Goal: Understand process/instructions: Learn how to perform a task or action

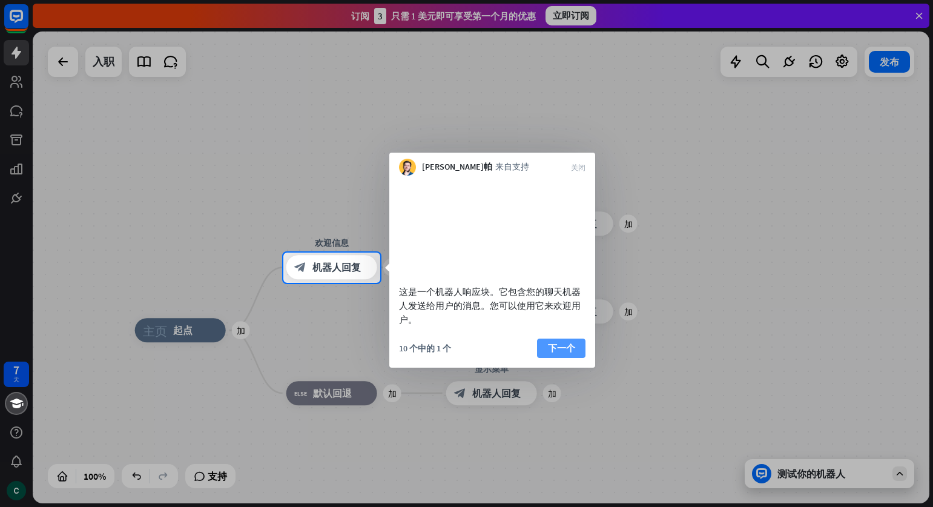
click at [548, 353] on font "下一个" at bounding box center [561, 348] width 27 height 12
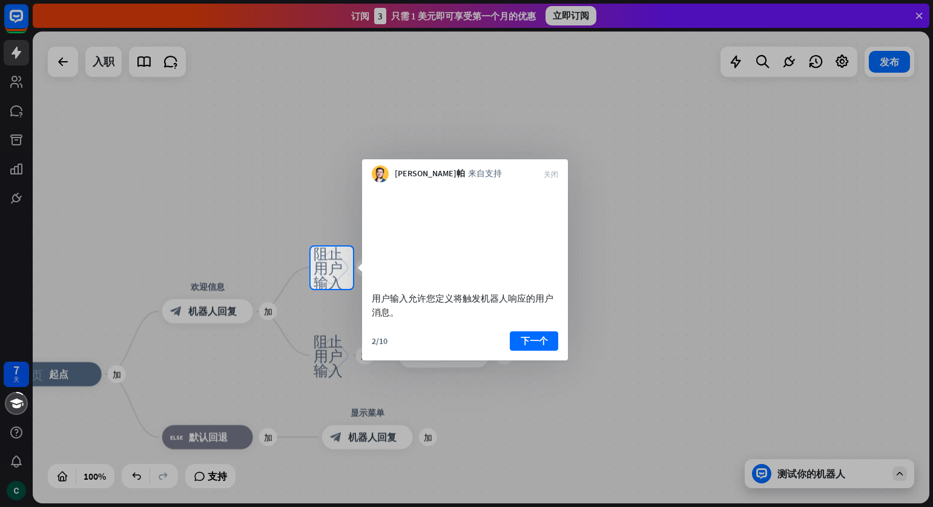
click at [525, 346] on font "下一个" at bounding box center [534, 341] width 27 height 12
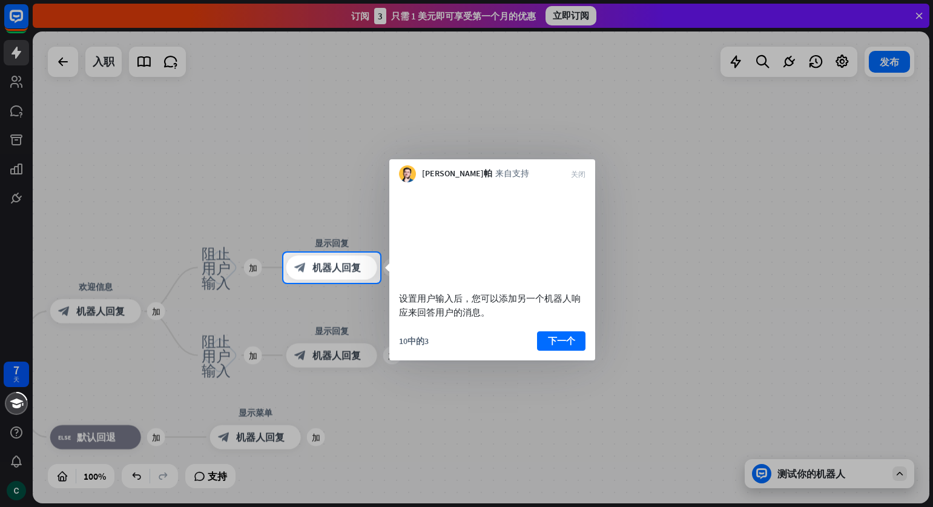
click at [568, 346] on font "下一个" at bounding box center [561, 341] width 27 height 12
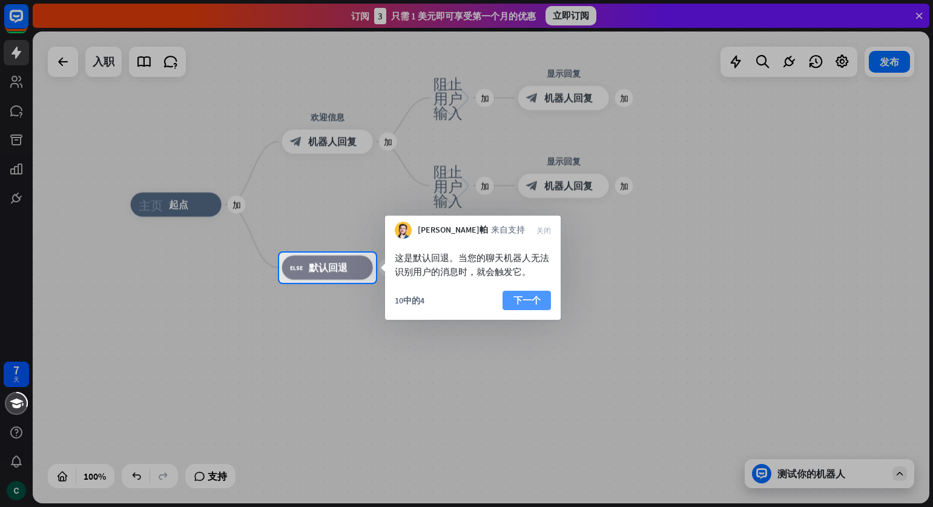
click at [513, 296] on font "下一个" at bounding box center [526, 300] width 27 height 12
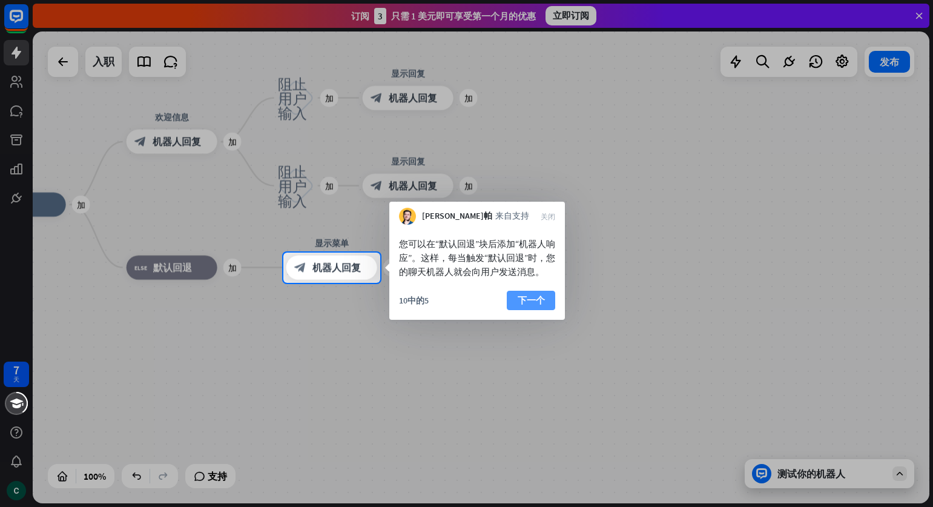
click at [527, 305] on button "下一个" at bounding box center [531, 300] width 48 height 19
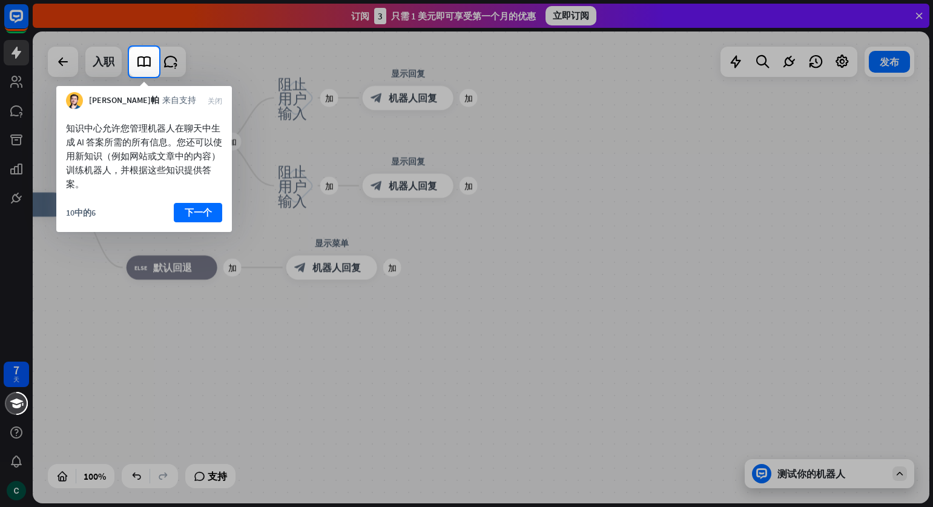
click at [199, 201] on div "知识中心允许您管理机器人在聊天中生成 AI 答案所需的所有信息。您还可以使用新知识（例如网站或文章中的内容）训练机器人，并根据这些知识提供答案。 10中的6 …" at bounding box center [144, 170] width 176 height 123
click at [197, 214] on font "下一个" at bounding box center [198, 212] width 27 height 12
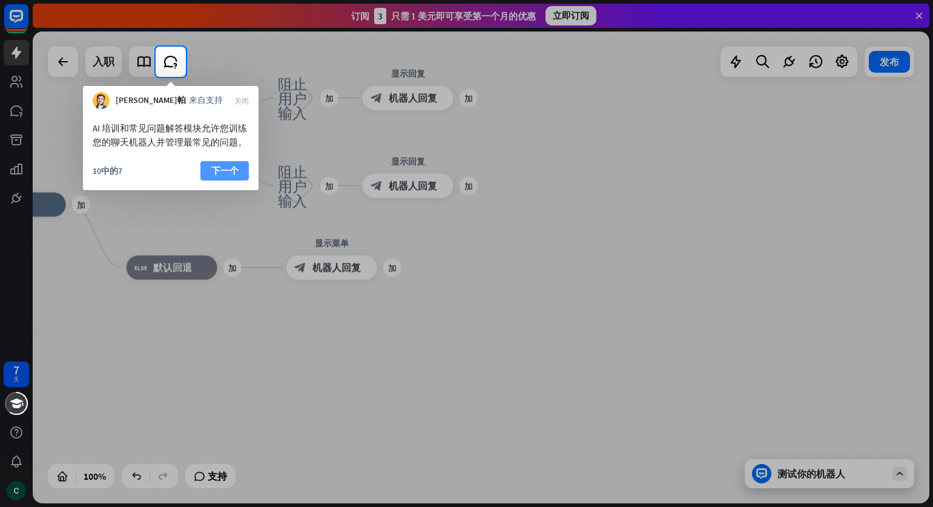
click at [220, 166] on font "下一个" at bounding box center [224, 171] width 27 height 12
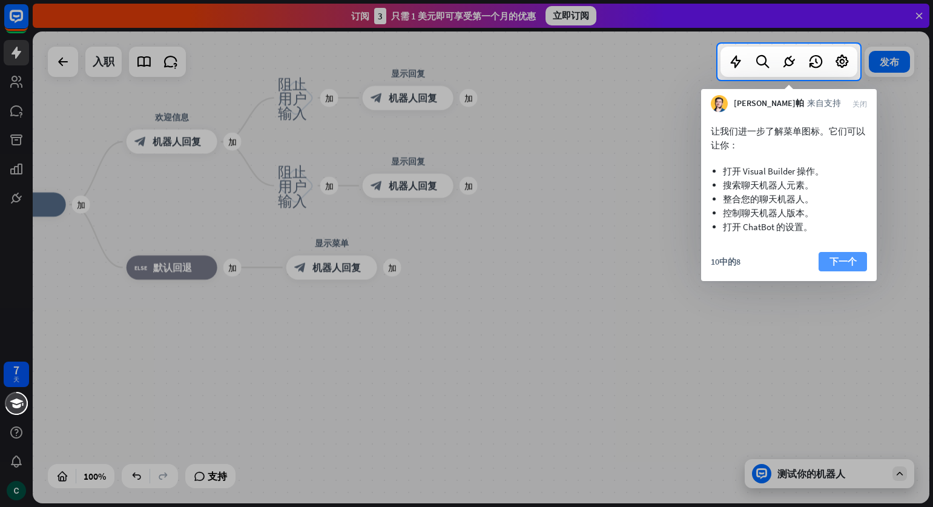
click at [838, 261] on font "下一个" at bounding box center [842, 261] width 27 height 12
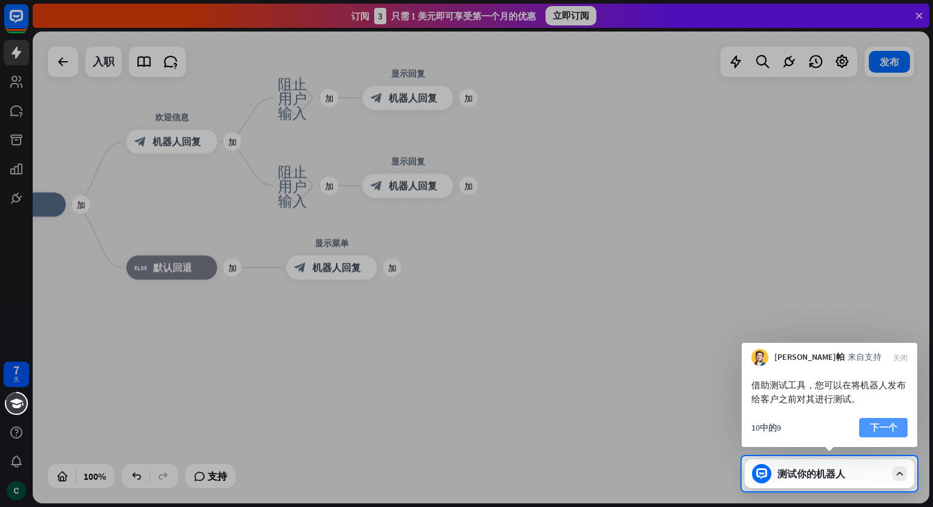
click at [881, 431] on font "下一个" at bounding box center [883, 427] width 27 height 12
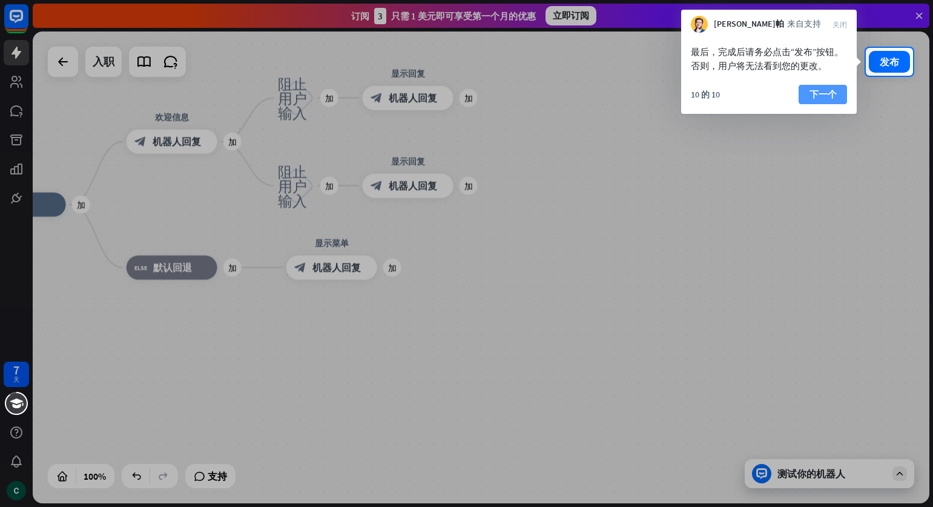
click at [807, 98] on button "下一个" at bounding box center [822, 94] width 48 height 19
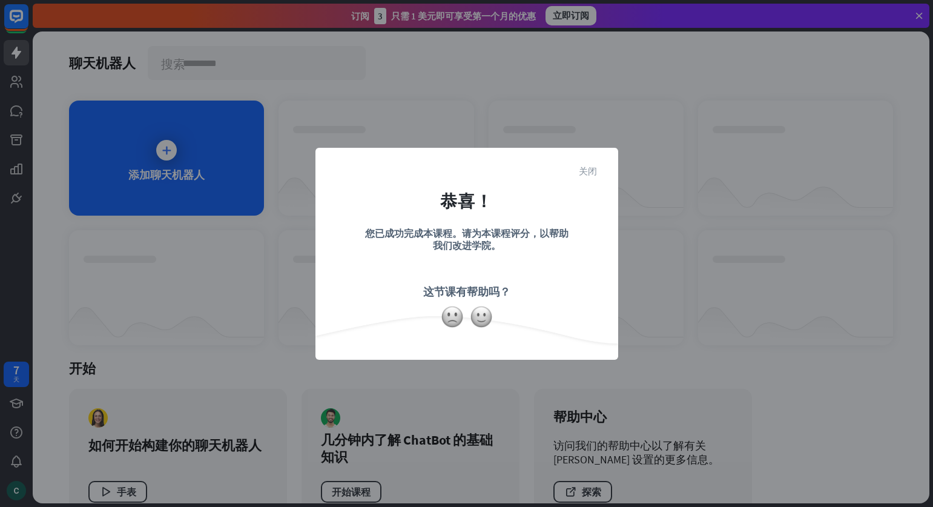
click at [591, 174] on font "关闭" at bounding box center [588, 170] width 18 height 9
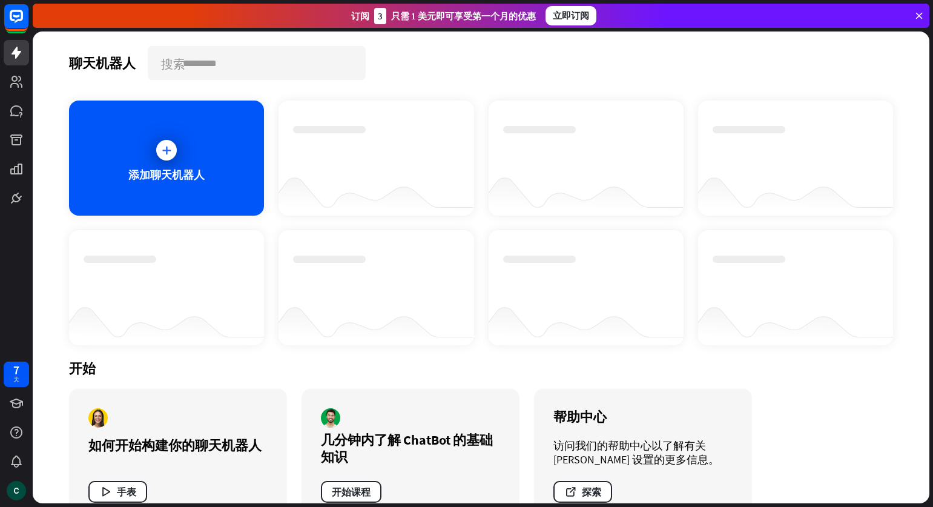
scroll to position [33, 0]
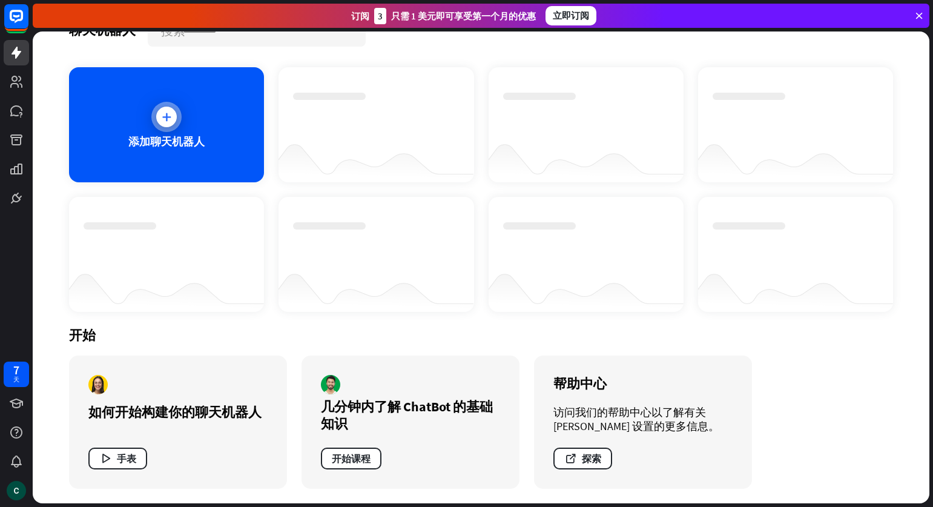
click at [164, 103] on div at bounding box center [166, 117] width 30 height 30
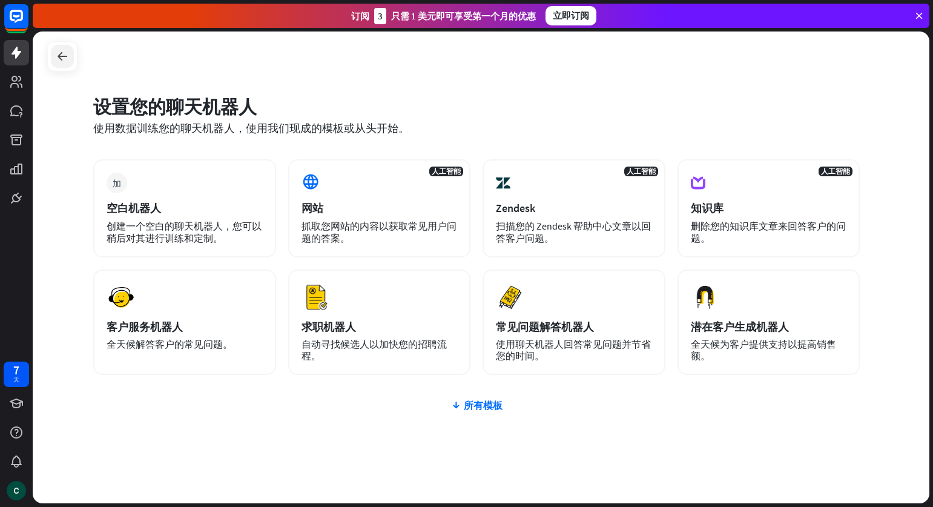
click at [53, 63] on div at bounding box center [62, 56] width 23 height 23
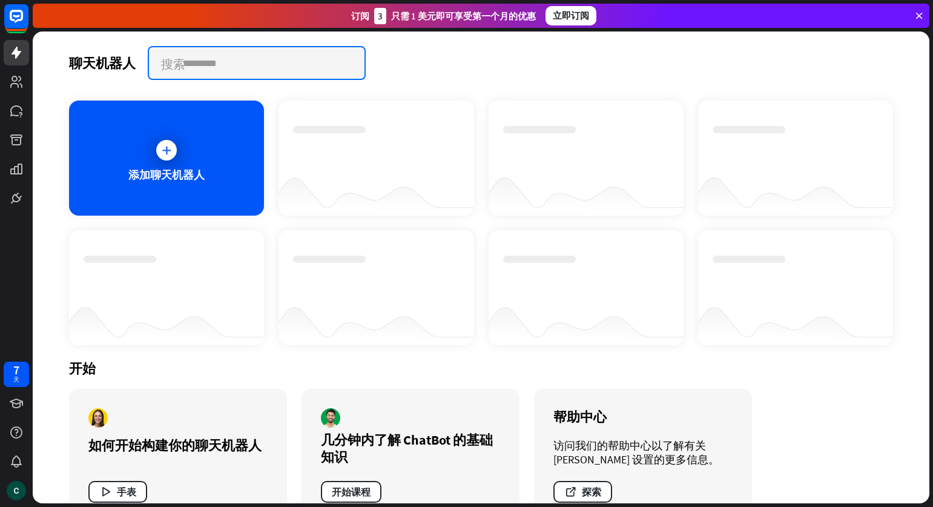
click at [221, 59] on input "text" at bounding box center [256, 62] width 215 height 31
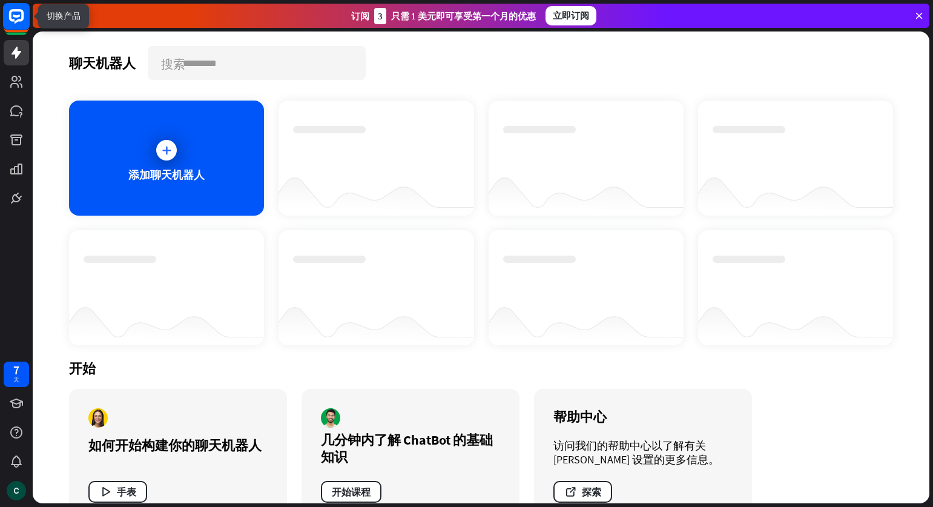
click at [16, 22] on icon at bounding box center [16, 16] width 15 height 15
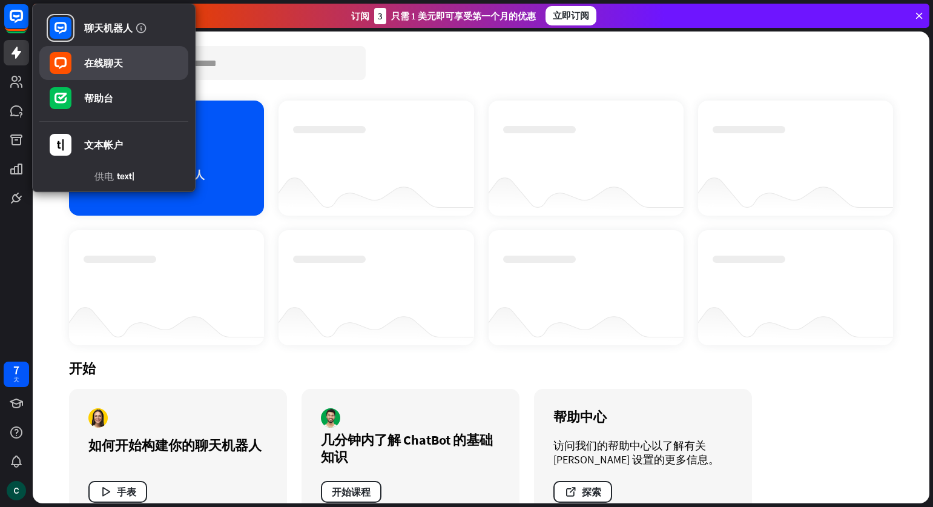
click at [111, 61] on font "在线聊天" at bounding box center [103, 63] width 39 height 12
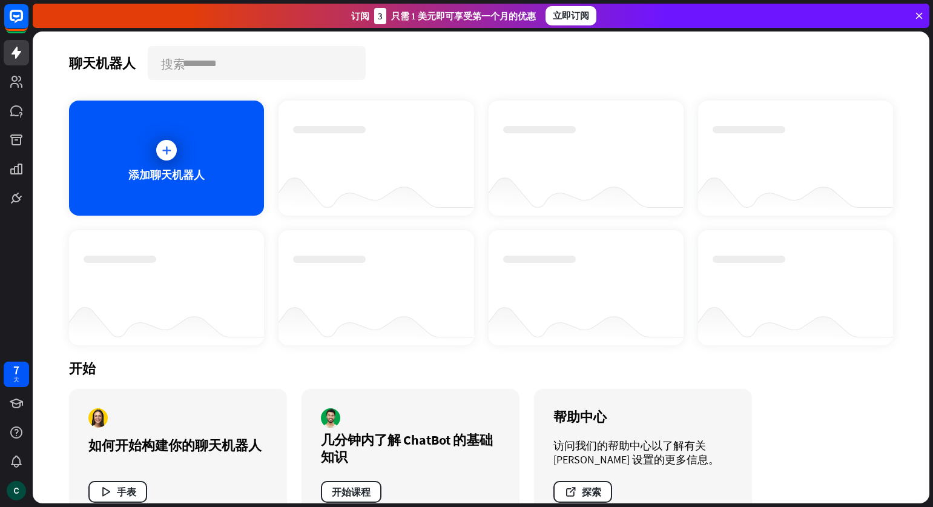
scroll to position [33, 0]
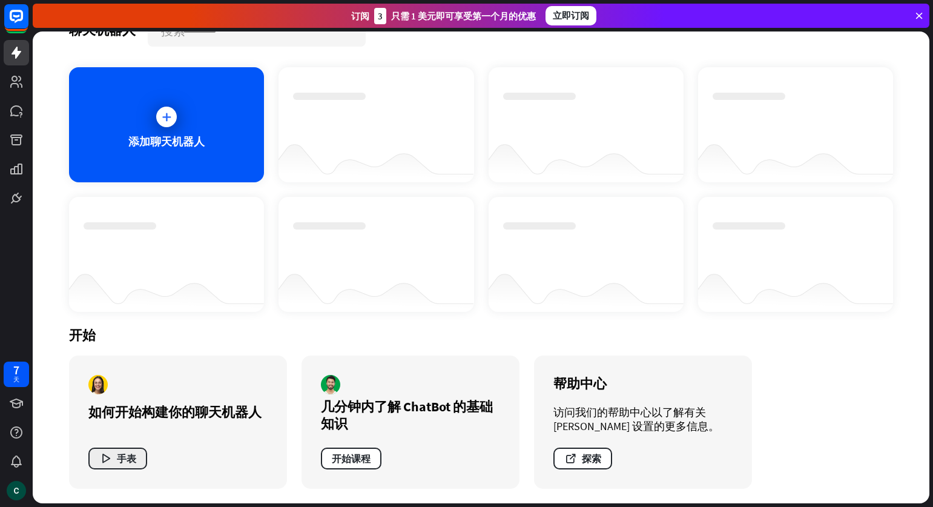
click at [127, 455] on font "手表" at bounding box center [126, 458] width 19 height 12
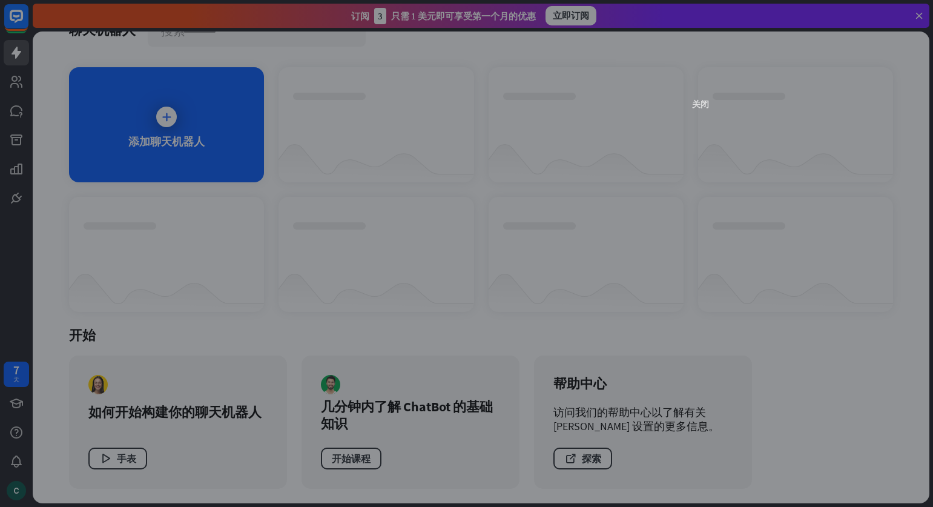
click at [695, 103] on font "关闭" at bounding box center [700, 103] width 17 height 8
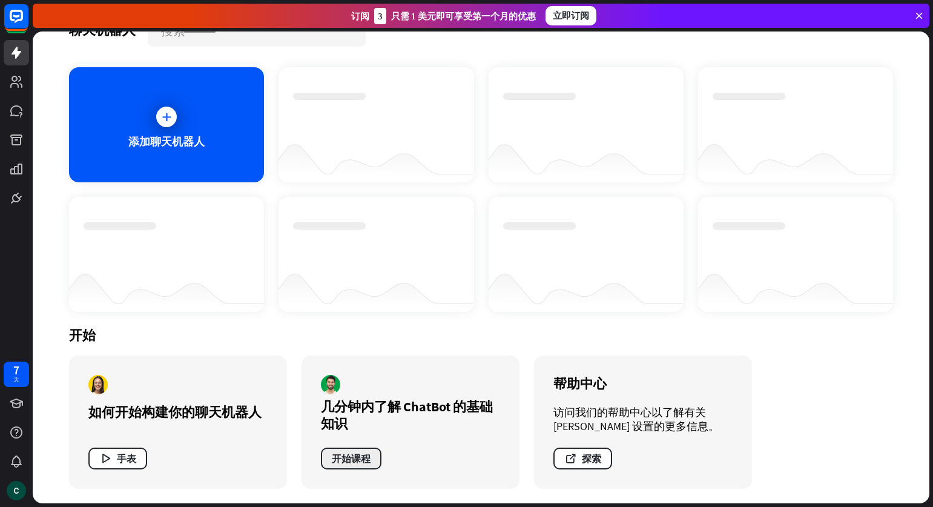
click at [361, 458] on font "开始课程" at bounding box center [351, 458] width 39 height 12
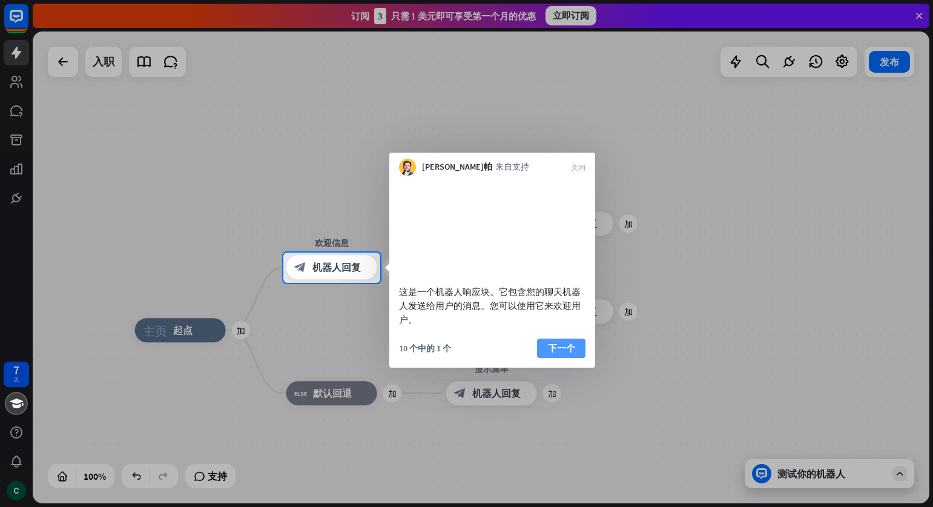
click at [569, 353] on font "下一个" at bounding box center [561, 348] width 27 height 12
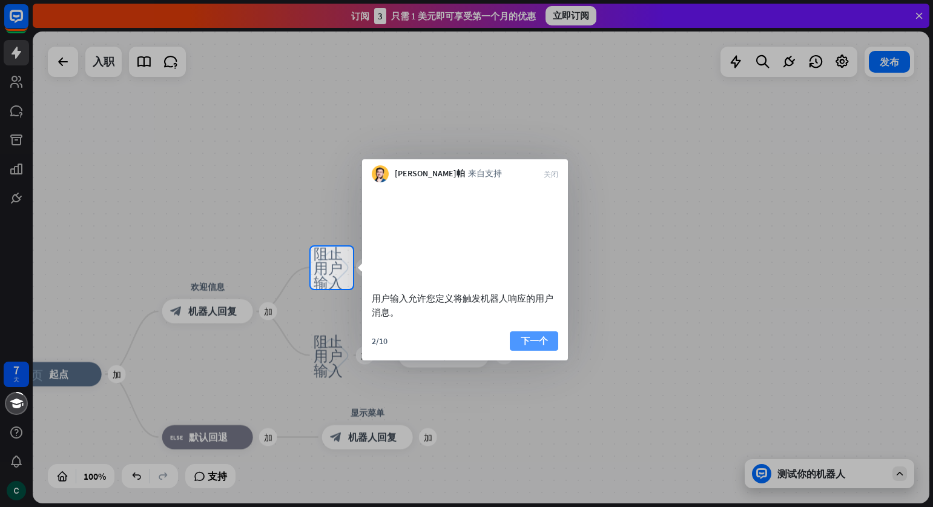
click at [527, 346] on font "下一个" at bounding box center [534, 341] width 27 height 12
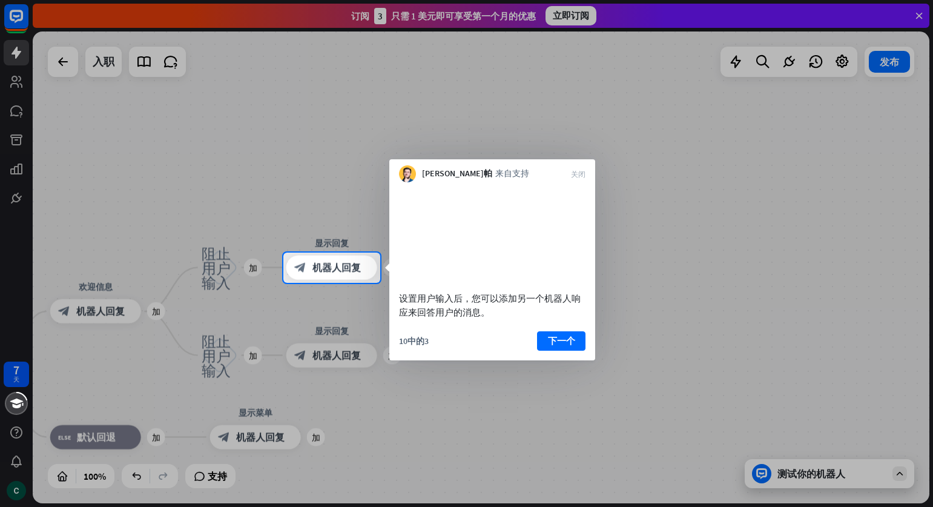
click at [580, 169] on div "[PERSON_NAME]帕 来自支持 关闭" at bounding box center [492, 170] width 206 height 23
click at [581, 174] on font "关闭" at bounding box center [578, 173] width 15 height 7
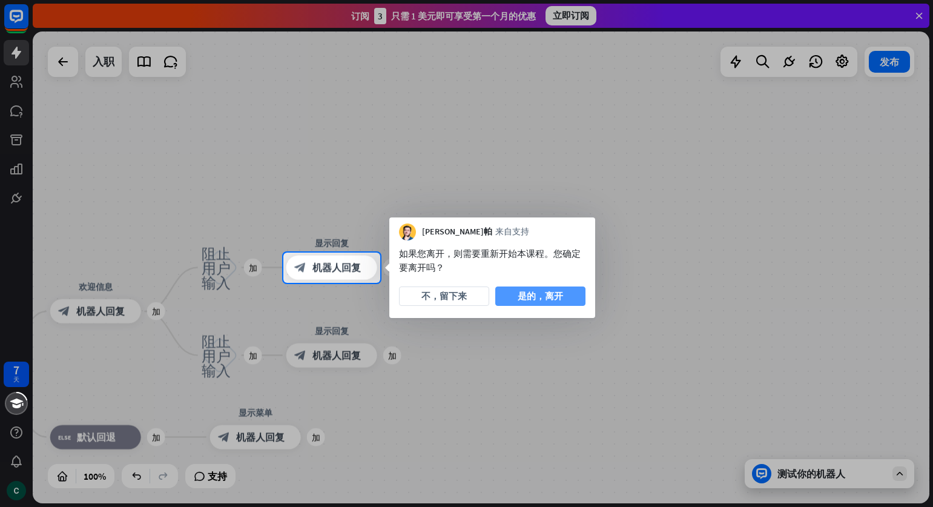
click at [510, 299] on button "是的，离开" at bounding box center [540, 295] width 90 height 19
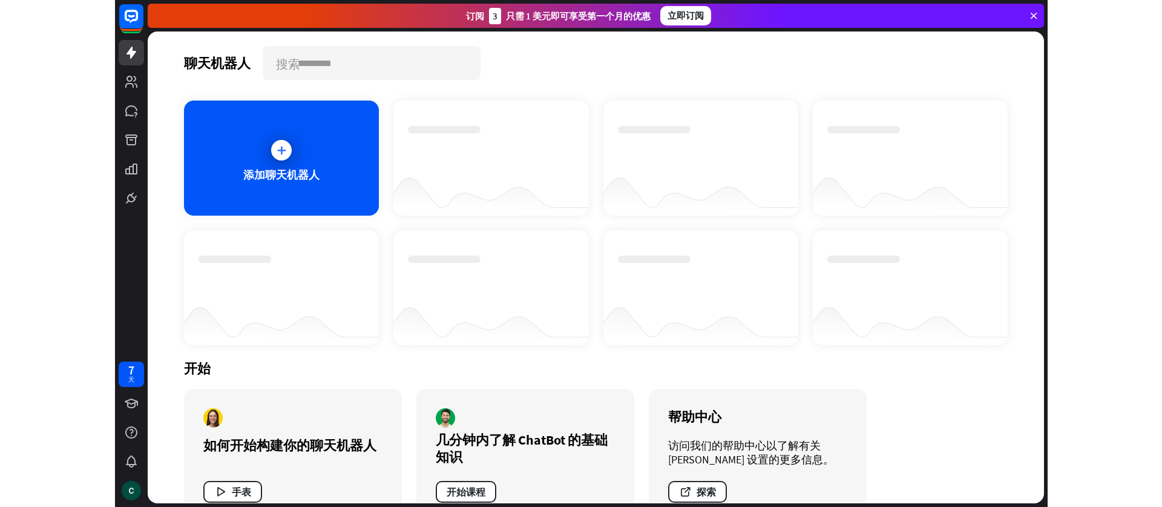
scroll to position [33, 0]
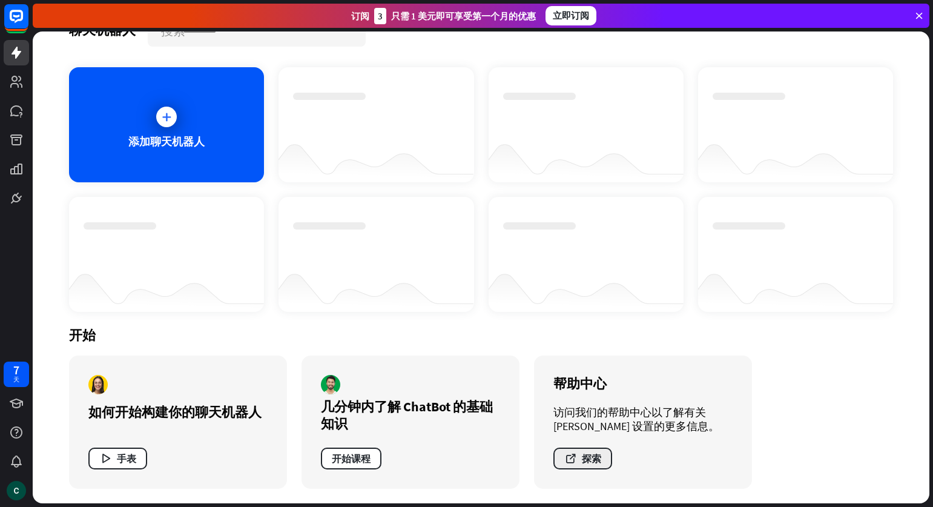
click at [584, 461] on font "探索" at bounding box center [591, 458] width 19 height 12
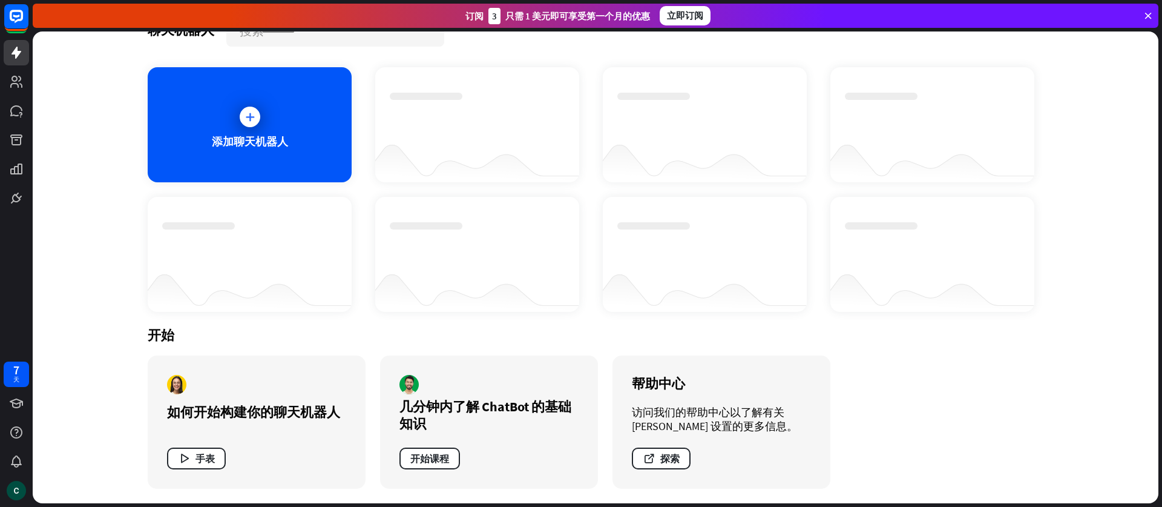
scroll to position [0, 0]
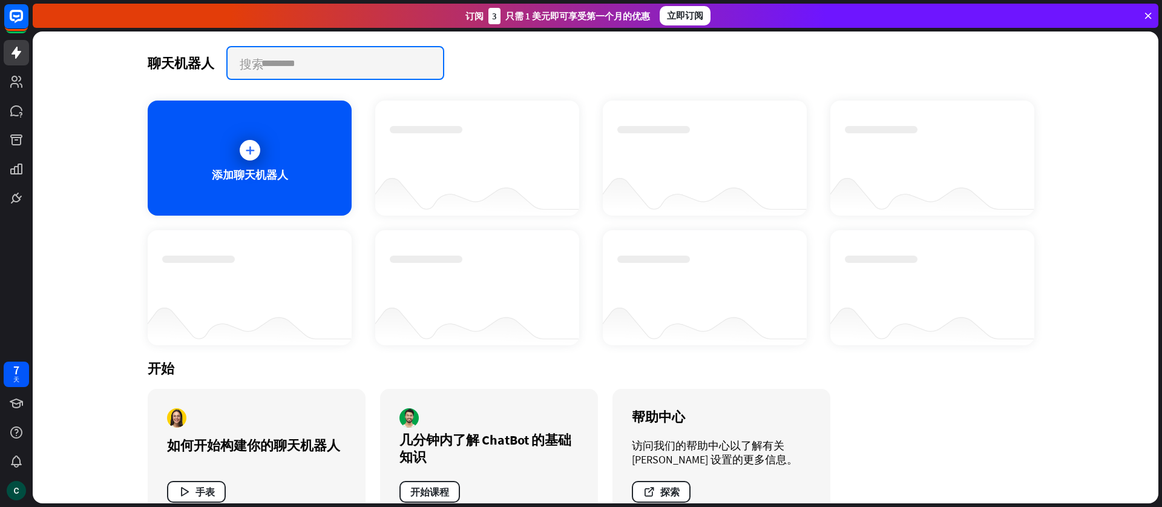
click at [289, 62] on input "text" at bounding box center [335, 62] width 215 height 31
type input "*"
click at [314, 68] on input "**" at bounding box center [335, 62] width 215 height 31
type input "**"
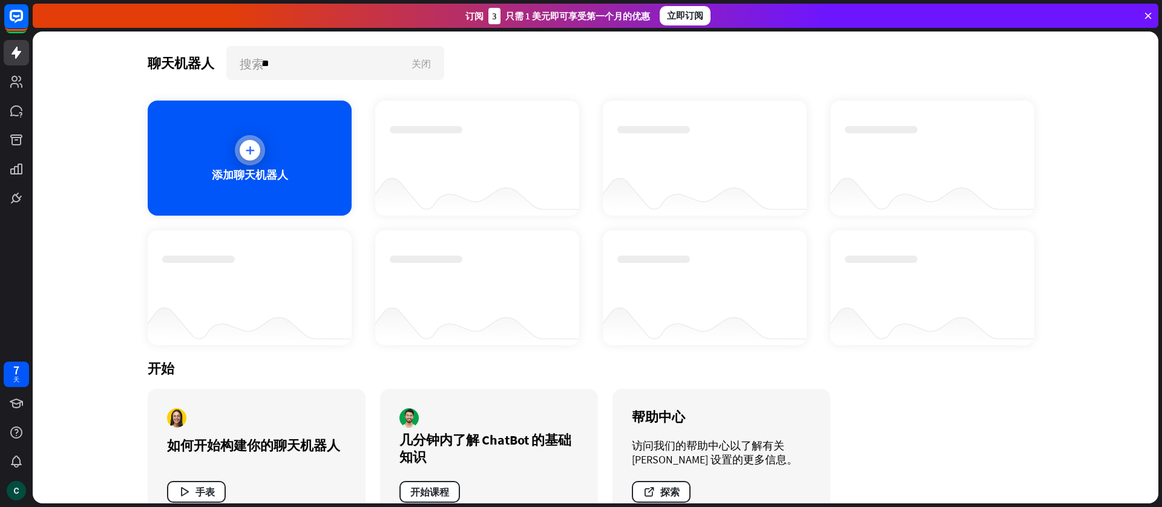
click at [255, 148] on div at bounding box center [250, 150] width 21 height 21
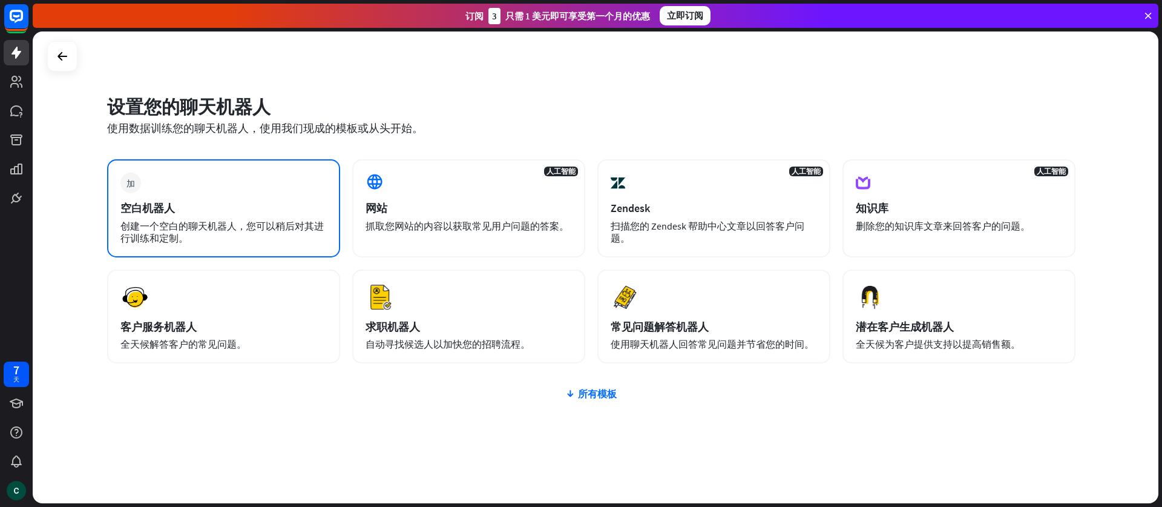
click at [220, 236] on div "创建一个空白的聊天机器人，您可以稍后对其进行训练和定制。" at bounding box center [223, 232] width 206 height 24
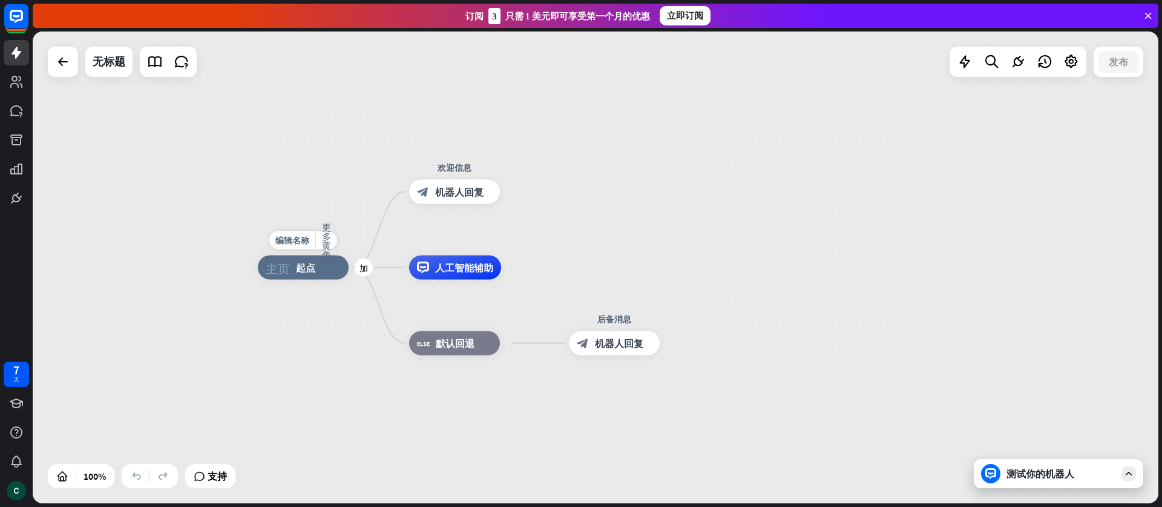
click at [306, 273] on font "起点" at bounding box center [305, 267] width 19 height 12
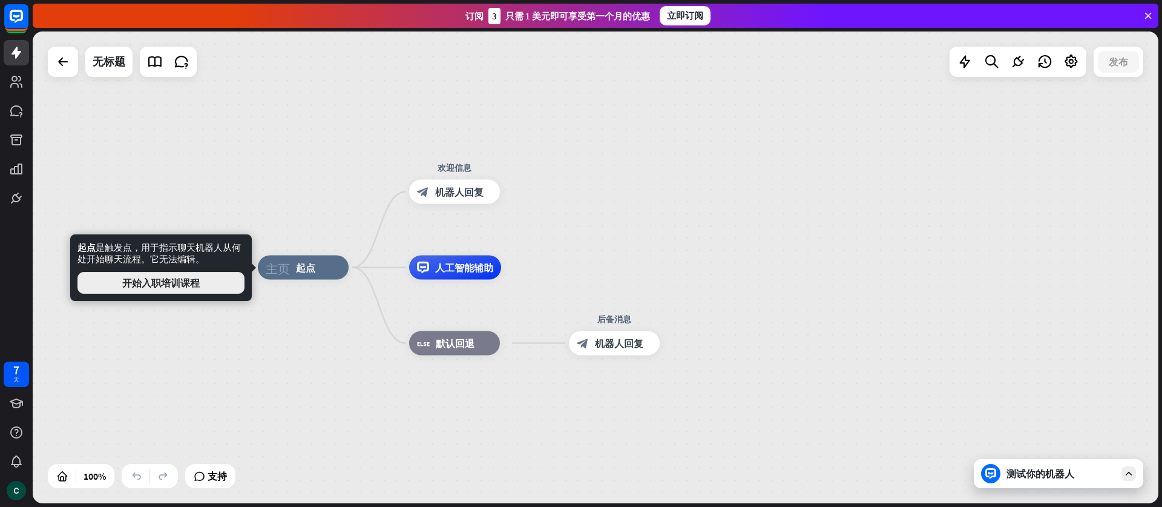
click at [178, 281] on font "开始入职培训课程" at bounding box center [160, 283] width 77 height 12
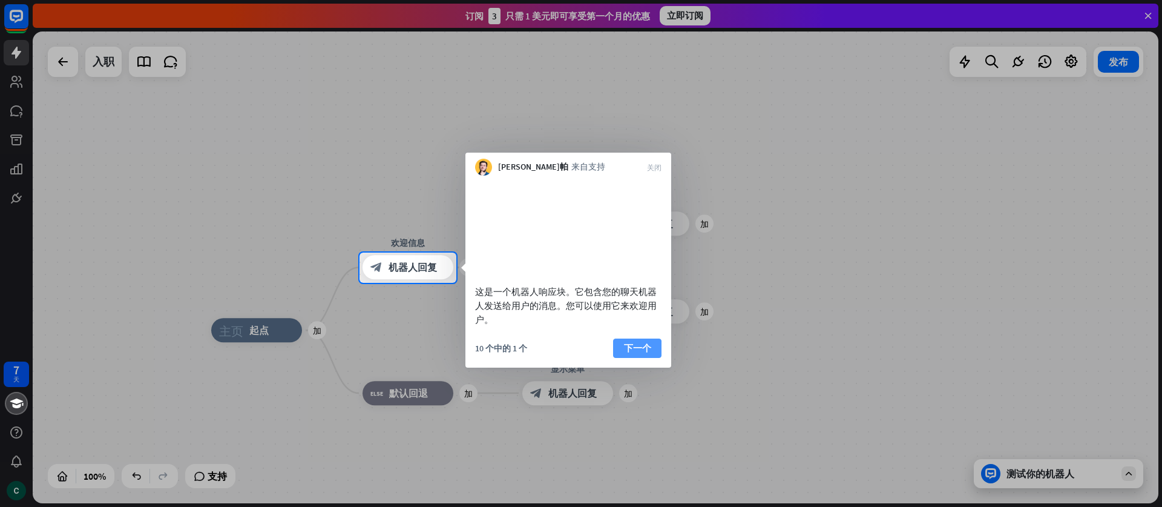
click at [646, 353] on font "下一个" at bounding box center [637, 348] width 27 height 12
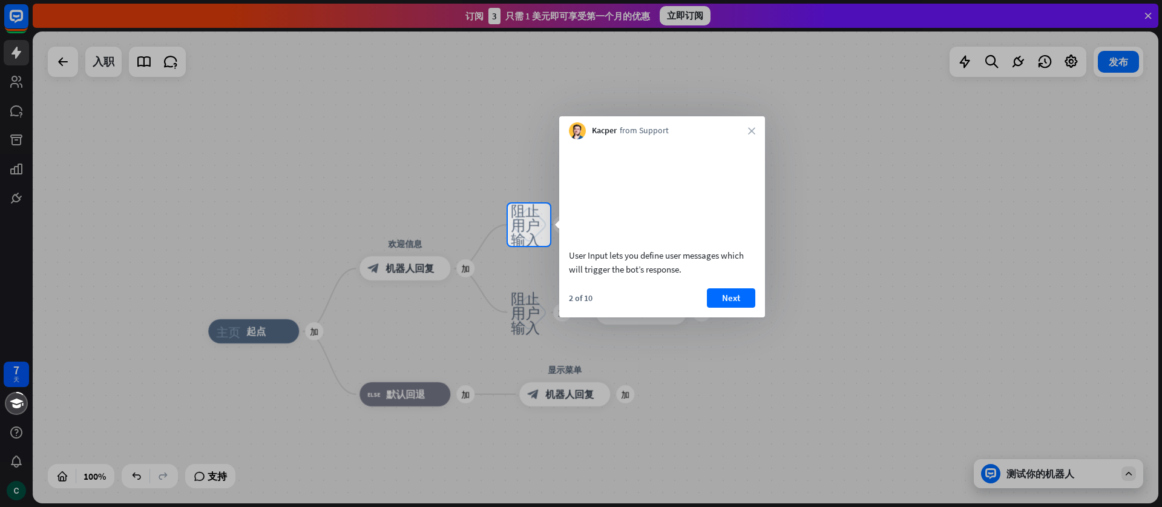
click at [646, 365] on div at bounding box center [581, 376] width 1162 height 261
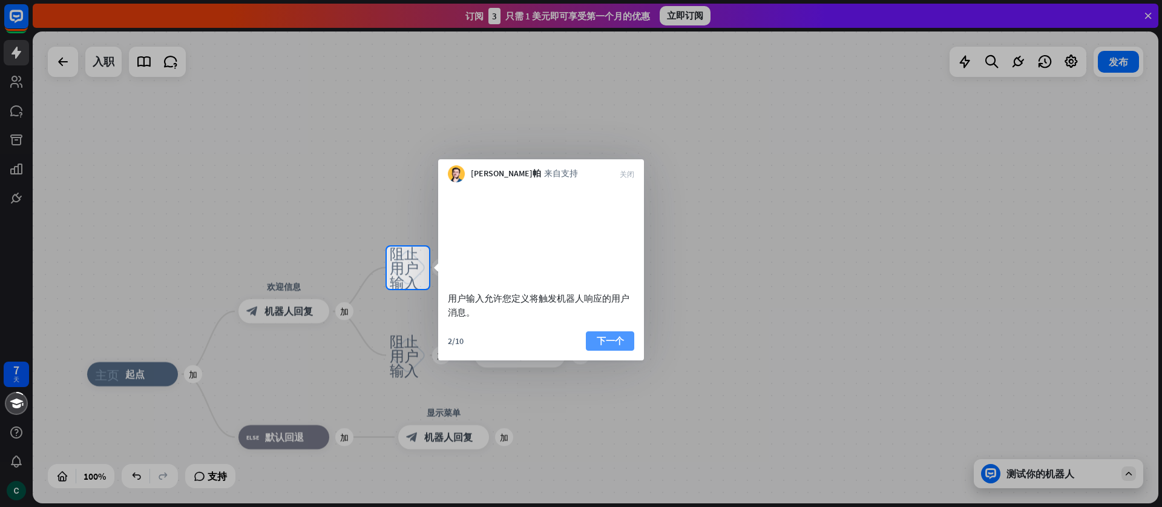
click at [616, 346] on font "下一个" at bounding box center [610, 341] width 27 height 12
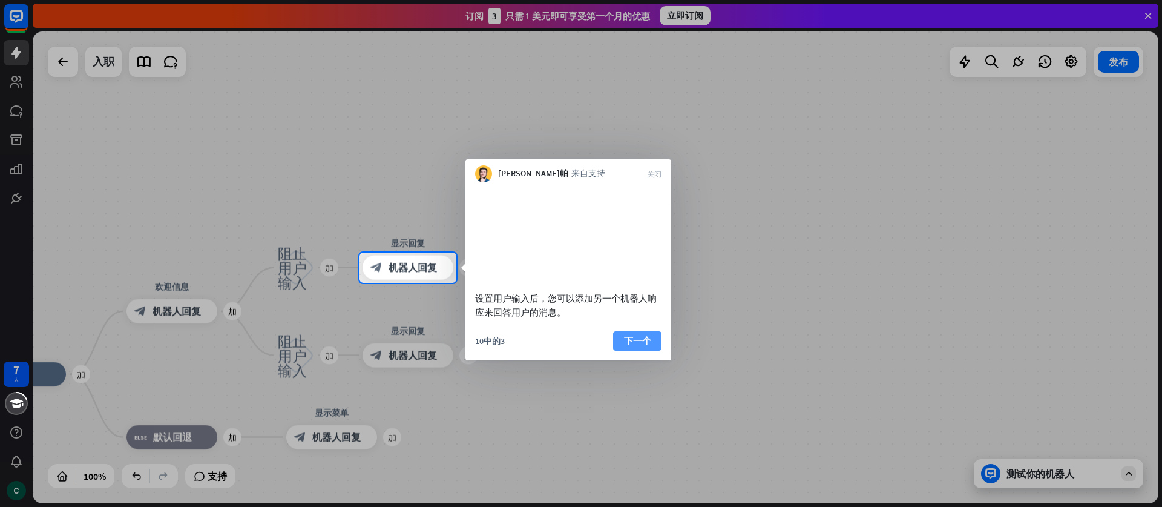
click at [642, 346] on font "下一个" at bounding box center [637, 341] width 27 height 12
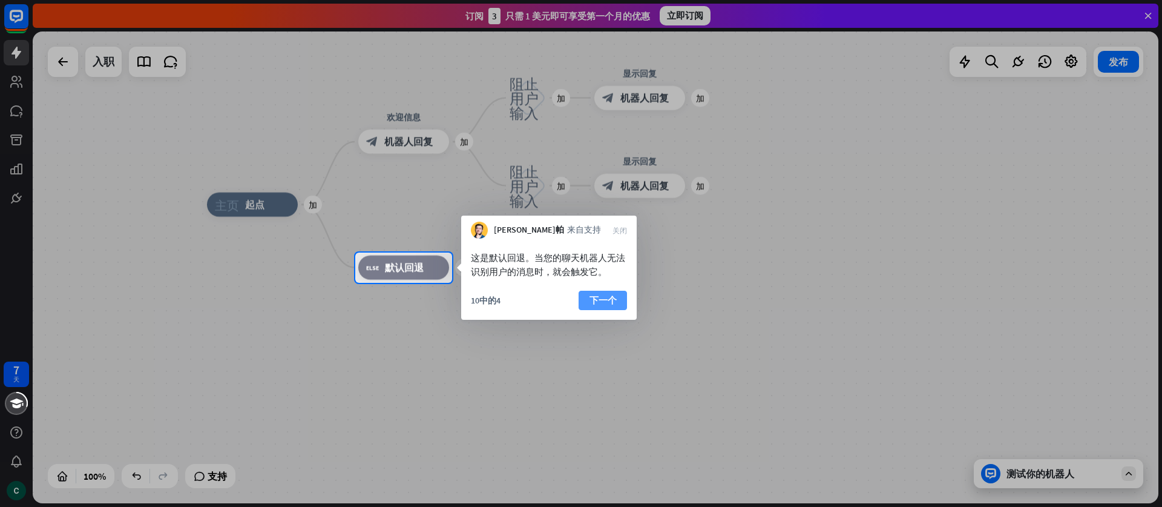
click at [613, 300] on font "下一个" at bounding box center [603, 300] width 27 height 12
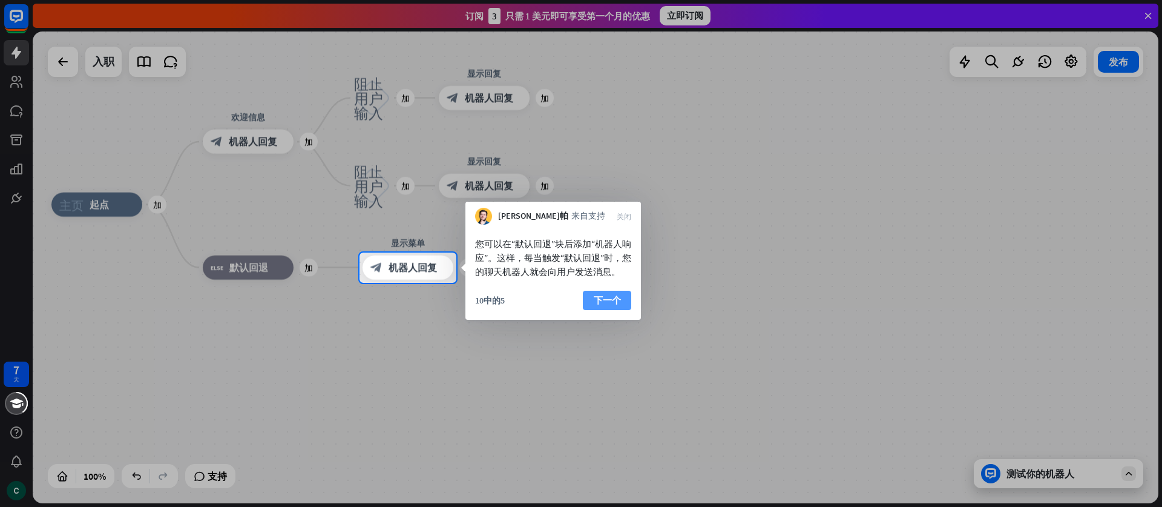
click at [599, 306] on font "下一个" at bounding box center [607, 300] width 27 height 12
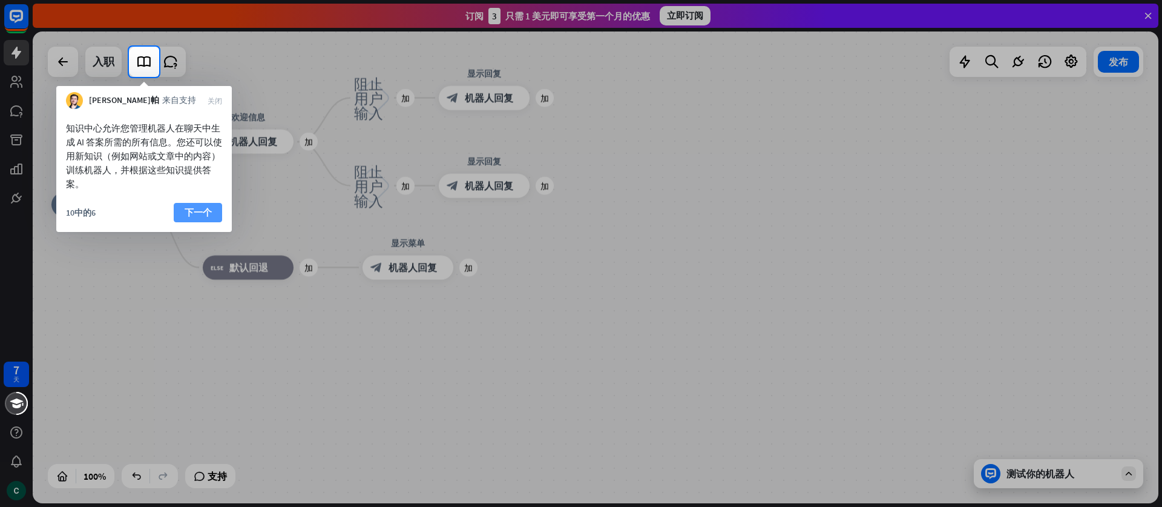
click at [183, 211] on button "下一个" at bounding box center [198, 212] width 48 height 19
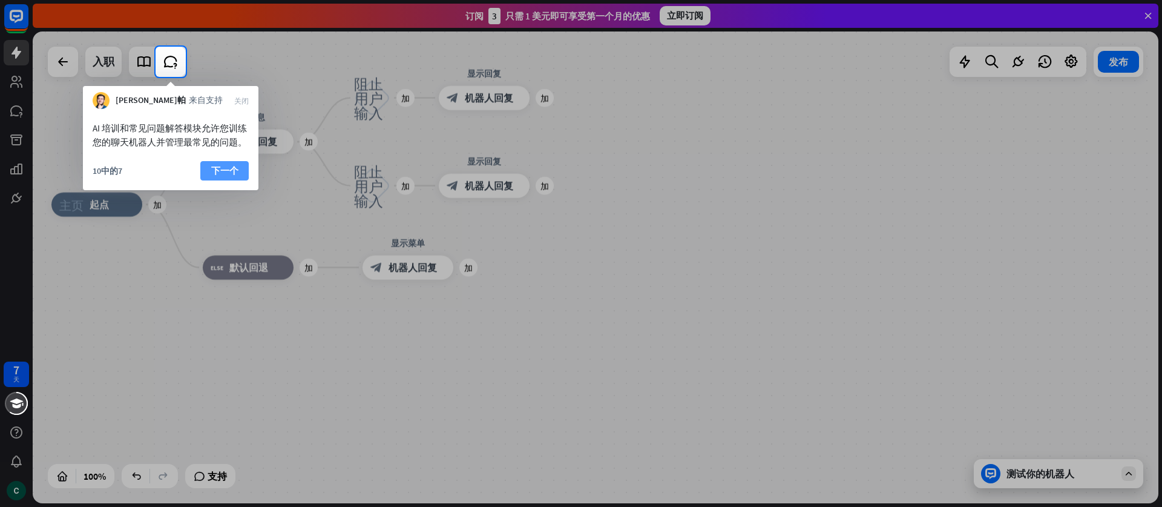
click at [206, 167] on button "下一个" at bounding box center [224, 170] width 48 height 19
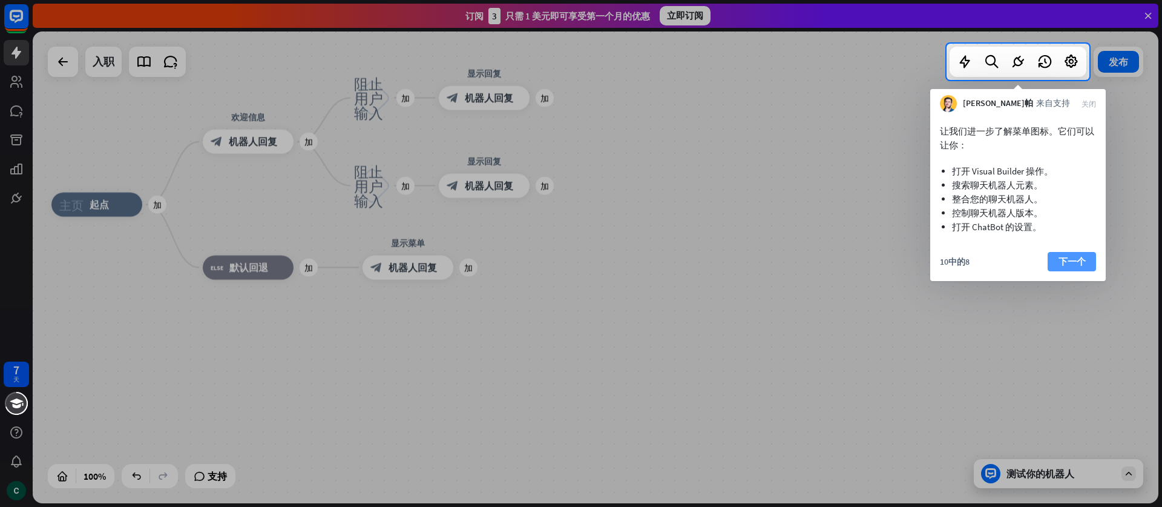
click at [932, 261] on font "下一个" at bounding box center [1072, 261] width 27 height 12
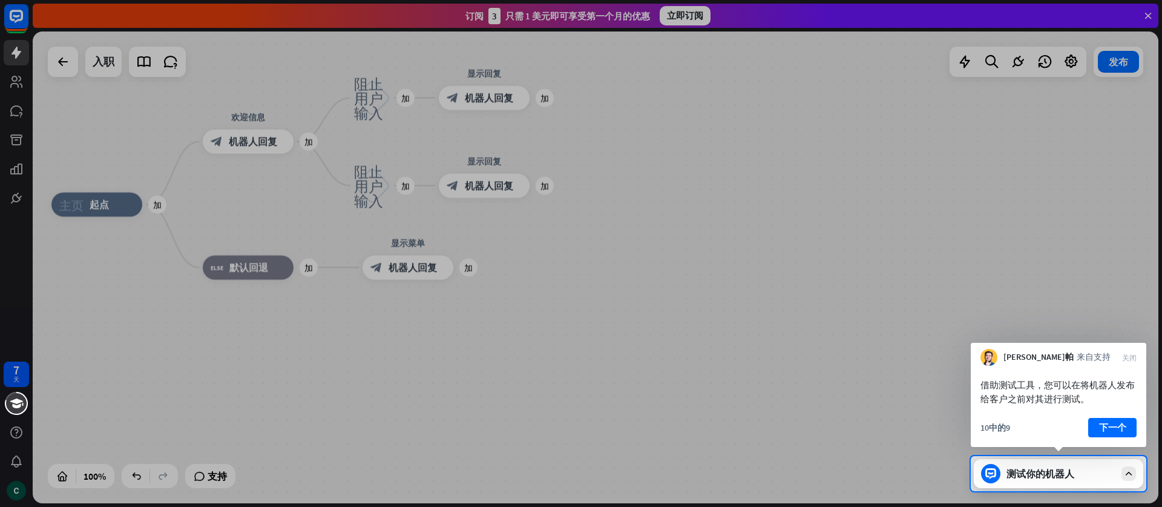
click at [932, 426] on font "下一个" at bounding box center [1112, 427] width 27 height 12
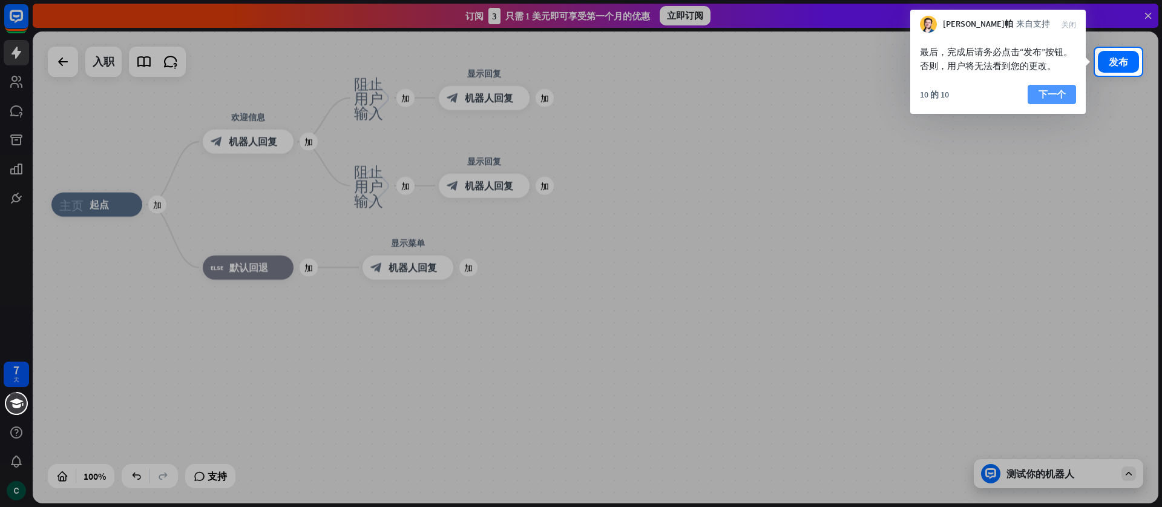
click at [932, 94] on font "下一个" at bounding box center [1052, 94] width 27 height 12
